Goal: Find specific page/section: Find specific page/section

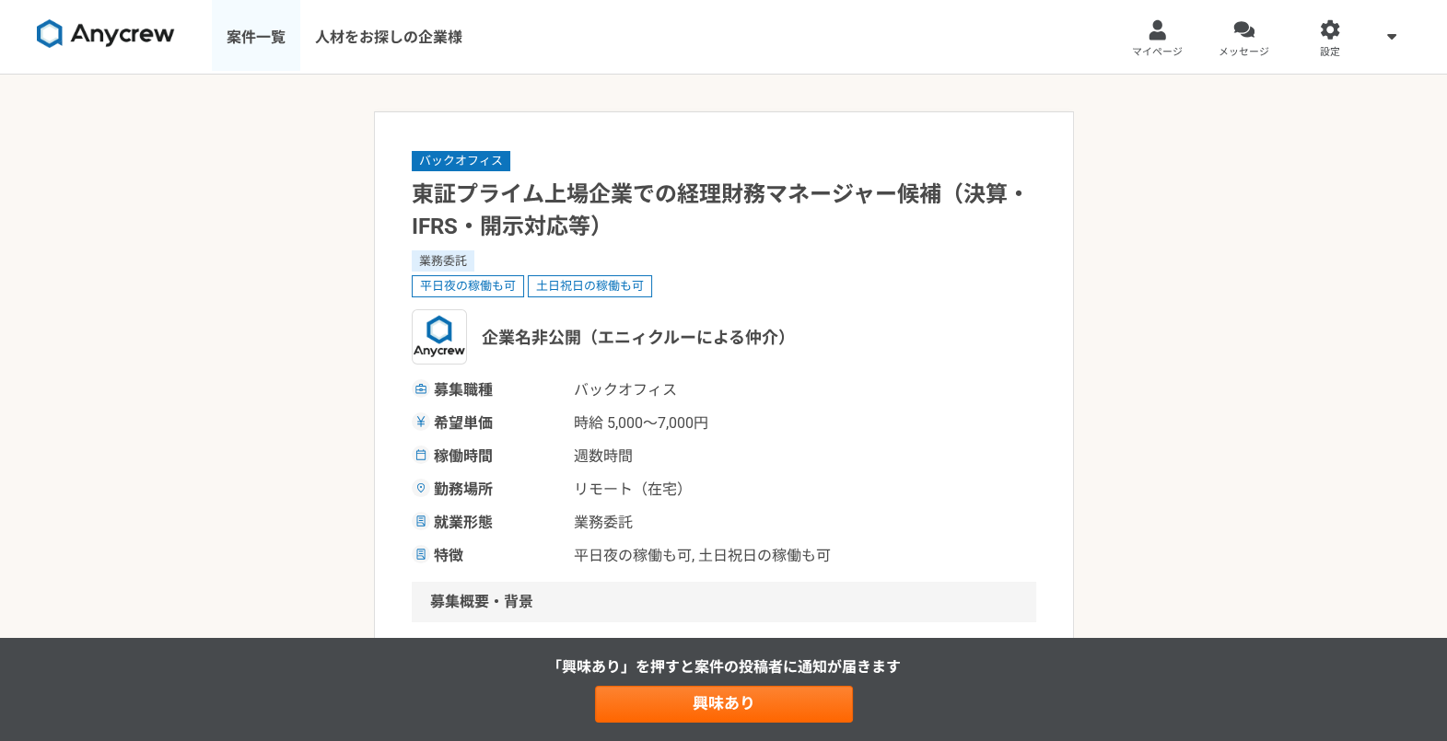
click at [269, 30] on link "案件一覧" at bounding box center [256, 37] width 88 height 74
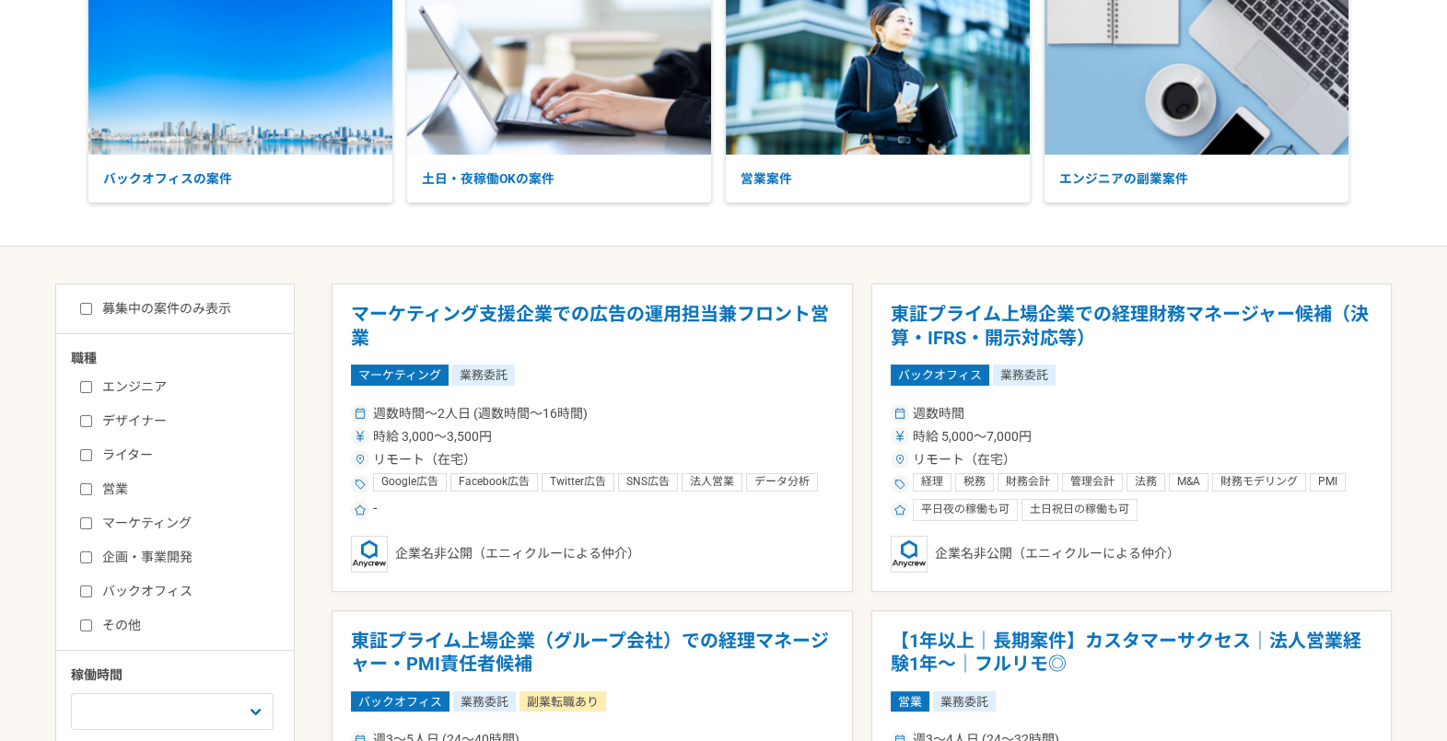
scroll to position [129, 0]
click at [161, 593] on label "バックオフィス" at bounding box center [186, 590] width 212 height 19
click at [92, 593] on input "バックオフィス" at bounding box center [86, 591] width 12 height 12
checkbox input "true"
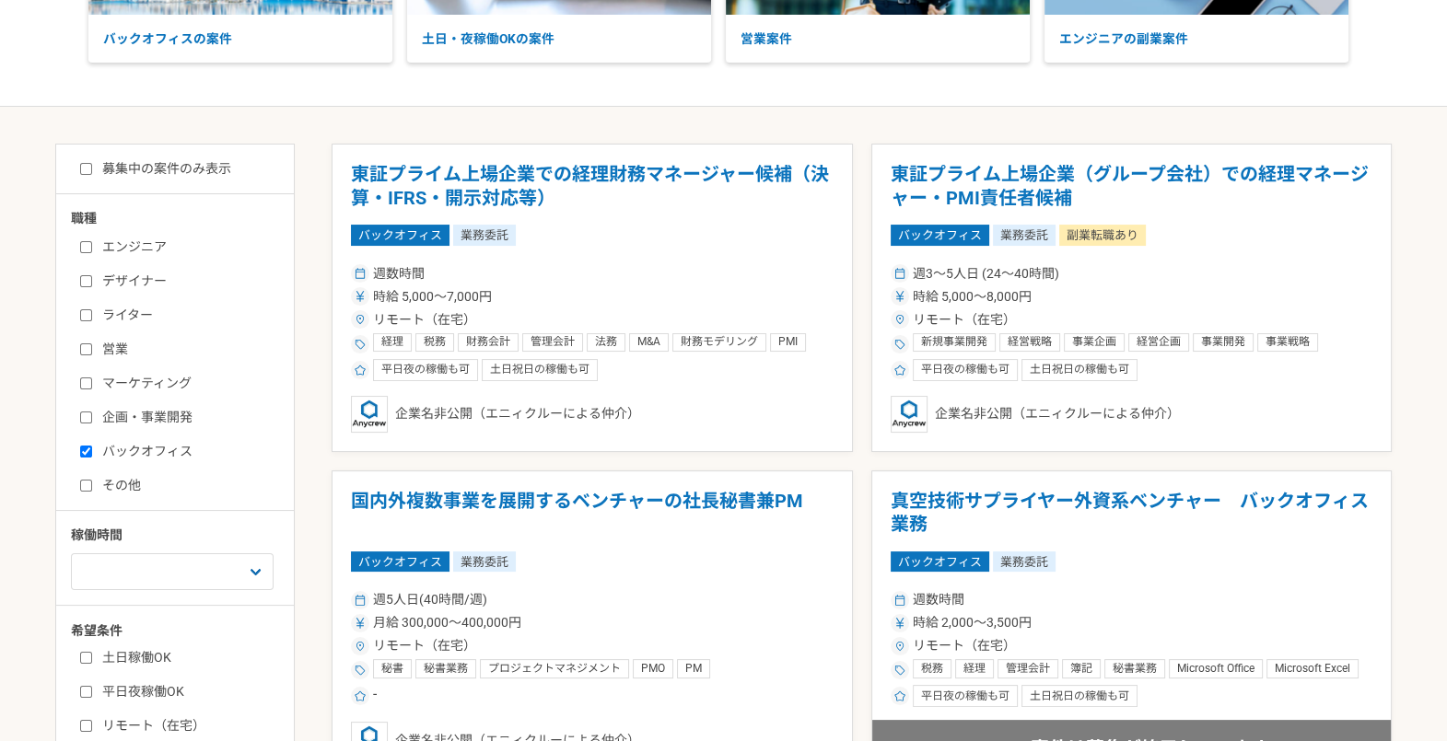
scroll to position [267, 0]
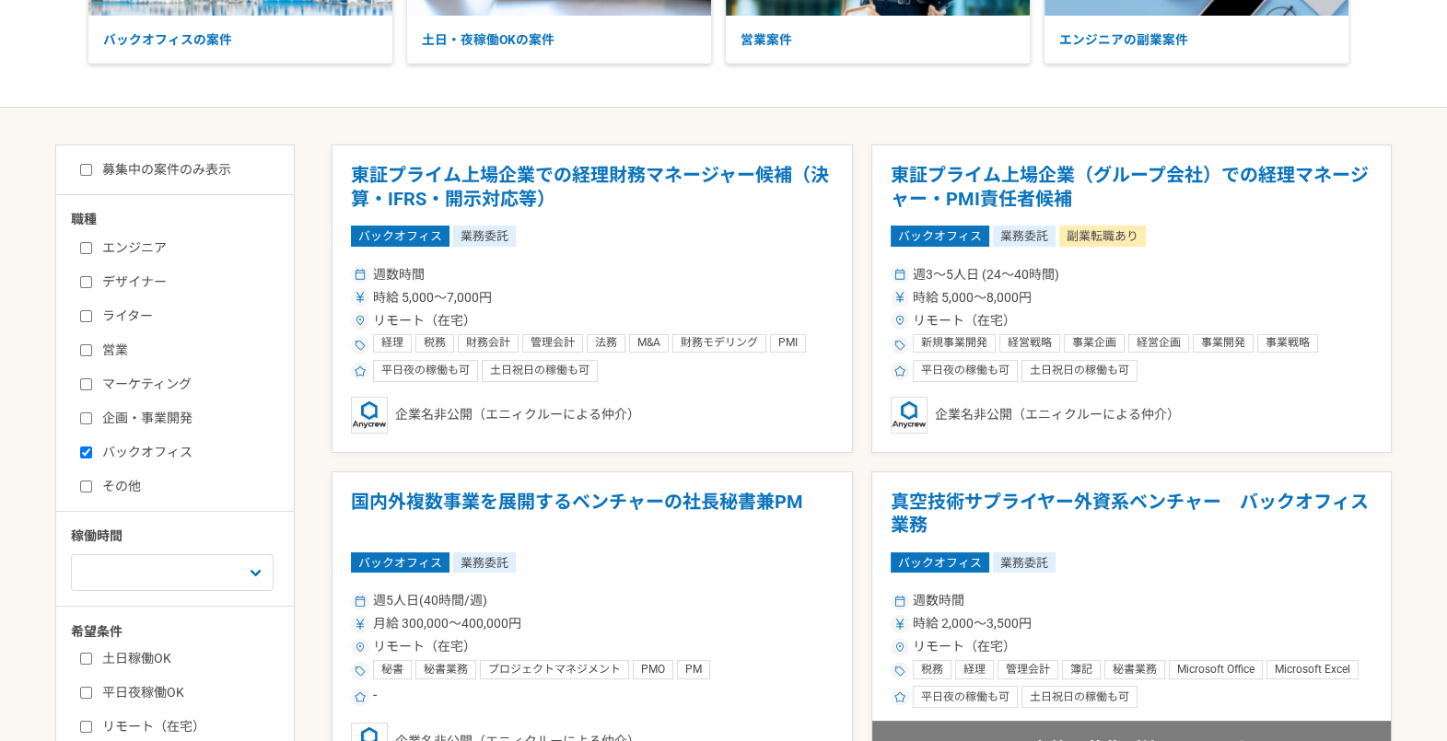
click at [198, 167] on label "募集中の案件のみ表示" at bounding box center [155, 169] width 151 height 19
click at [92, 167] on input "募集中の案件のみ表示" at bounding box center [86, 170] width 12 height 12
checkbox input "true"
